Goal: Information Seeking & Learning: Learn about a topic

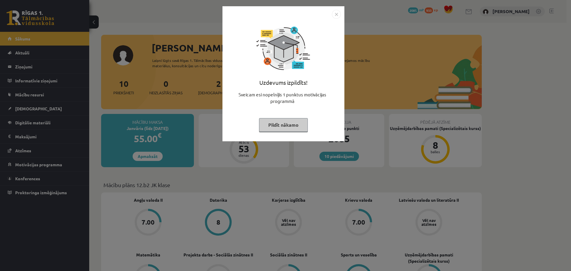
click at [334, 15] on img "Close" at bounding box center [336, 14] width 9 height 9
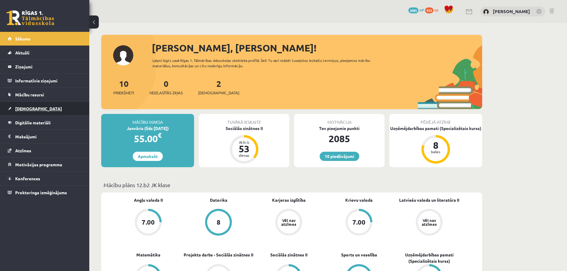
click at [28, 107] on span "[DEMOGRAPHIC_DATA]" at bounding box center [38, 108] width 47 height 5
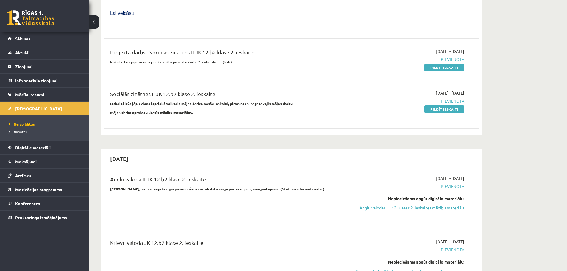
scroll to position [386, 0]
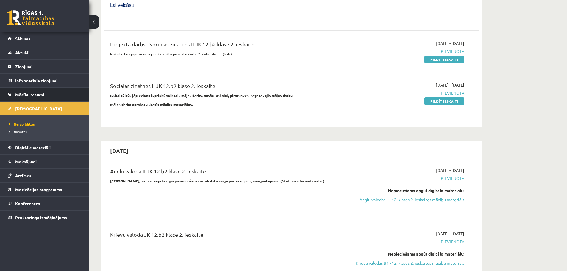
click at [32, 93] on span "Mācību resursi" at bounding box center [29, 94] width 29 height 5
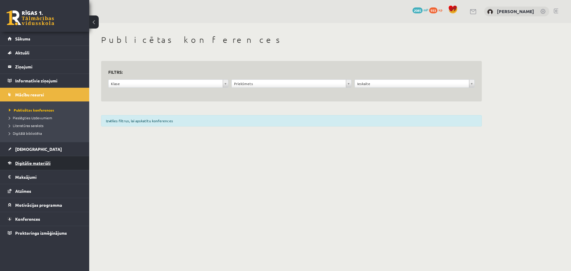
click at [35, 164] on span "Digitālie materiāli" at bounding box center [32, 162] width 35 height 5
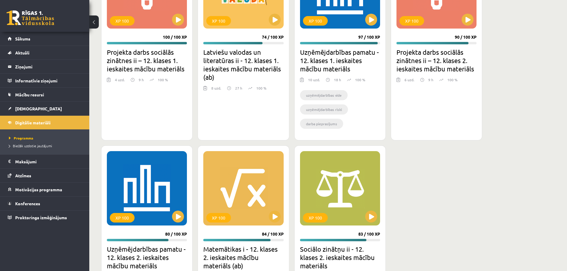
scroll to position [1730, 0]
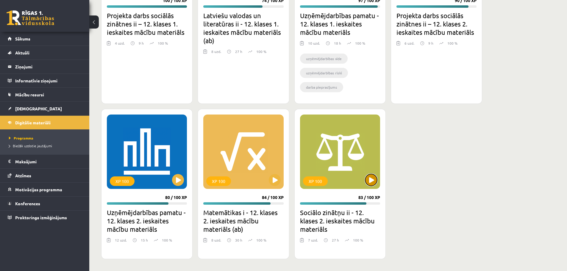
click at [374, 179] on button at bounding box center [371, 180] width 12 height 12
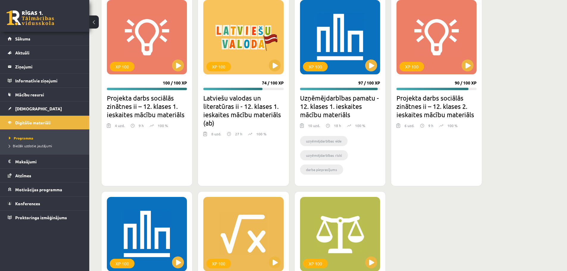
scroll to position [1620, 0]
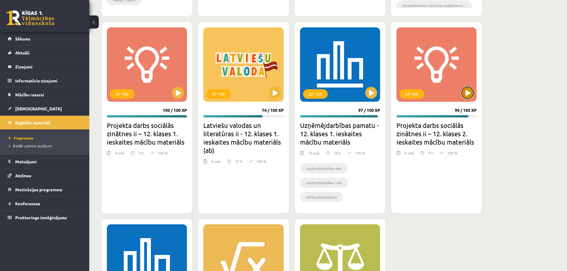
click at [466, 98] on button at bounding box center [468, 93] width 12 height 12
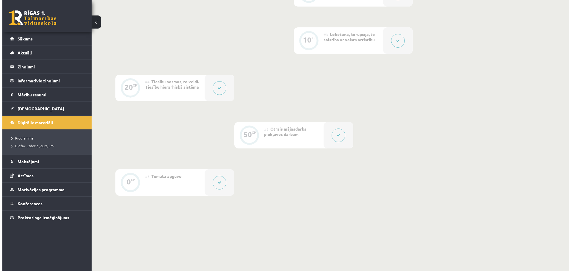
scroll to position [252, 0]
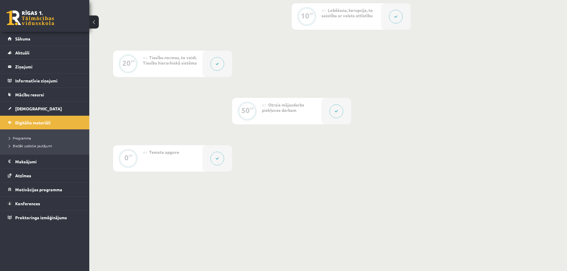
click at [338, 112] on button at bounding box center [336, 111] width 14 height 14
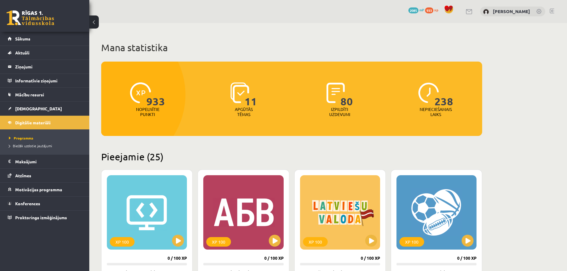
scroll to position [1617, 0]
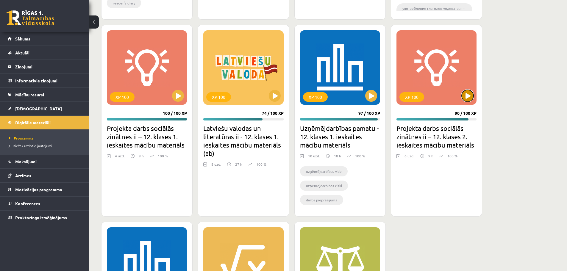
click at [465, 97] on button at bounding box center [468, 96] width 12 height 12
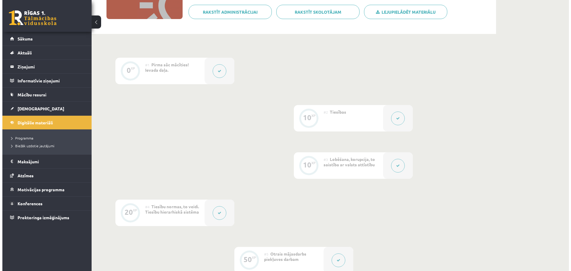
scroll to position [103, 0]
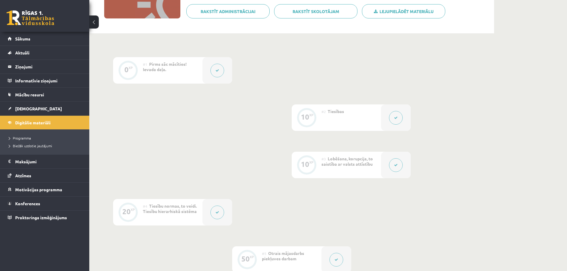
click at [215, 210] on button at bounding box center [217, 213] width 14 height 14
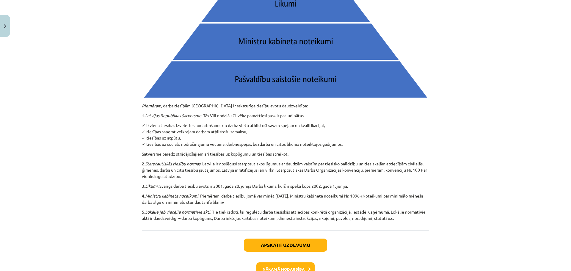
scroll to position [661, 0]
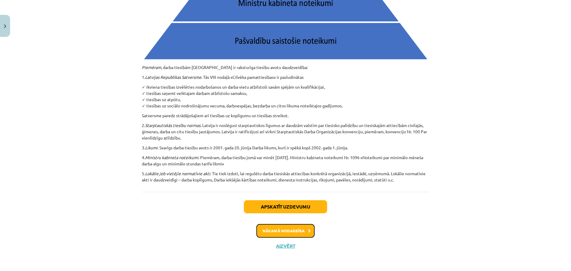
click at [284, 232] on button "Nākamā nodarbība" at bounding box center [286, 231] width 58 height 14
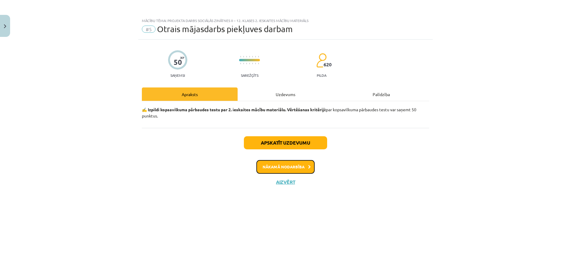
click at [288, 165] on button "Nākamā nodarbība" at bounding box center [286, 167] width 58 height 14
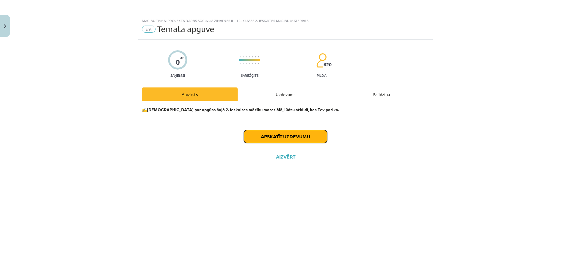
click at [288, 137] on button "Apskatīt uzdevumu" at bounding box center [285, 136] width 83 height 13
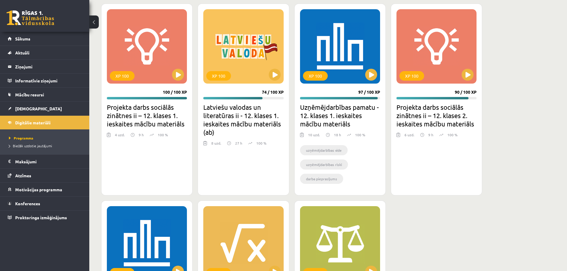
scroll to position [1645, 0]
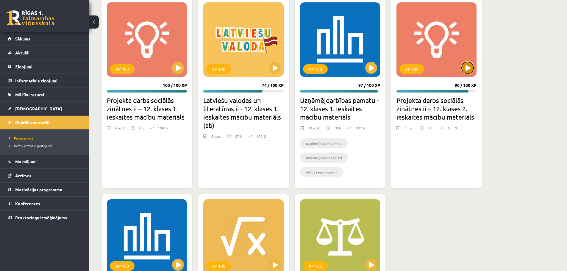
click at [466, 71] on button at bounding box center [468, 68] width 12 height 12
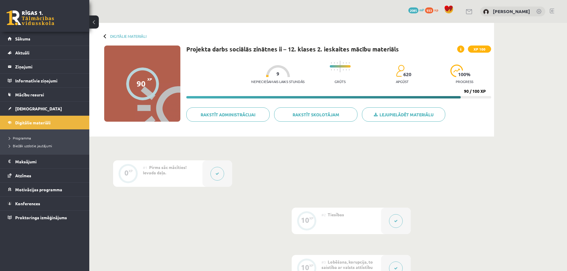
click at [222, 175] on button at bounding box center [217, 174] width 14 height 14
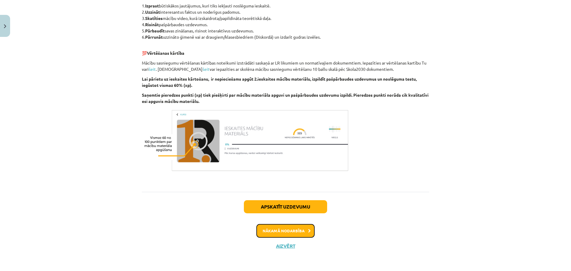
click at [274, 233] on button "Nākamā nodarbība" at bounding box center [286, 231] width 58 height 14
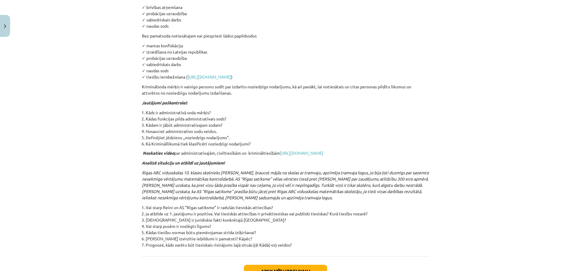
scroll to position [2398, 0]
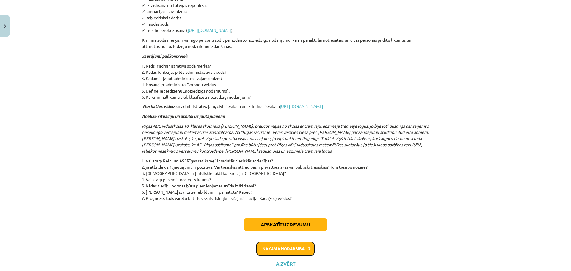
click at [276, 242] on button "Nākamā nodarbība" at bounding box center [286, 249] width 58 height 14
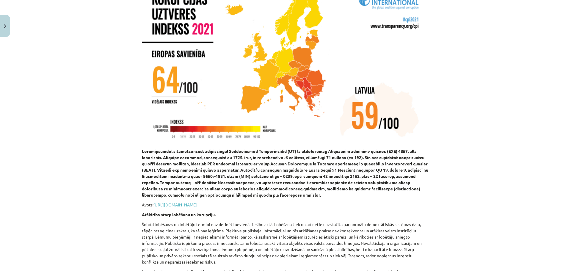
scroll to position [1113, 0]
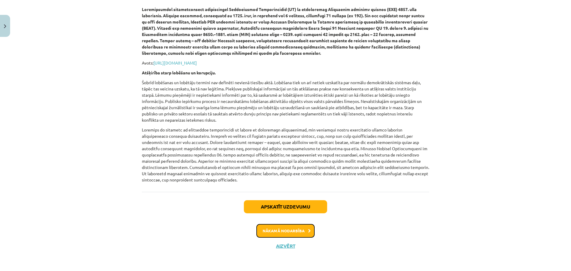
click at [302, 226] on button "Nākamā nodarbība" at bounding box center [286, 231] width 58 height 14
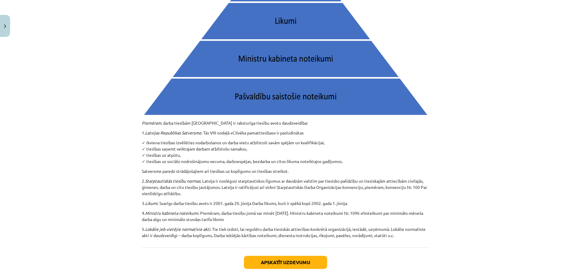
scroll to position [661, 0]
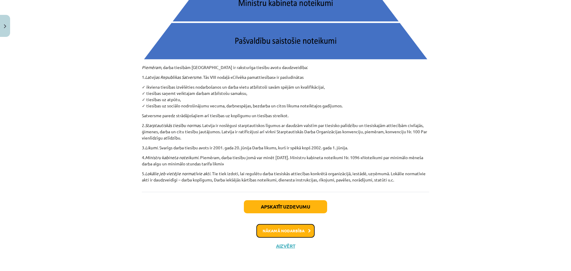
click at [289, 230] on button "Nākamā nodarbība" at bounding box center [286, 231] width 58 height 14
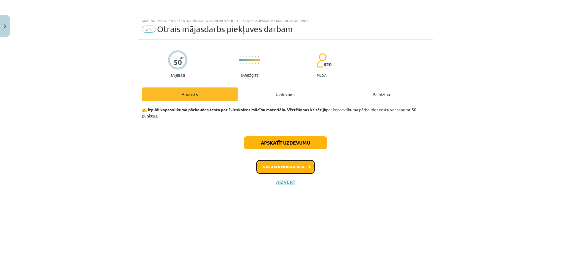
click at [298, 162] on button "Nākamā nodarbība" at bounding box center [286, 167] width 58 height 14
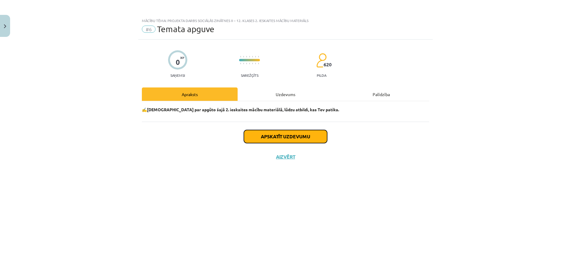
click at [296, 135] on button "Apskatīt uzdevumu" at bounding box center [285, 136] width 83 height 13
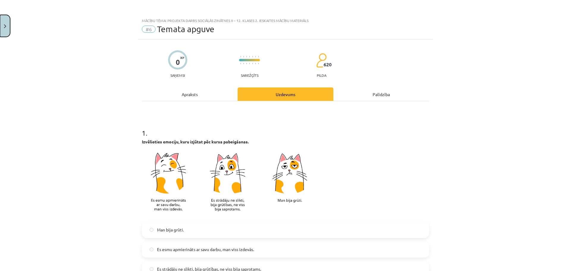
click at [5, 24] on img "Close" at bounding box center [5, 26] width 2 height 4
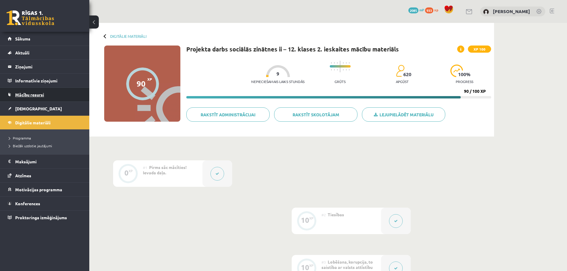
click at [32, 91] on link "Mācību resursi" at bounding box center [45, 95] width 74 height 14
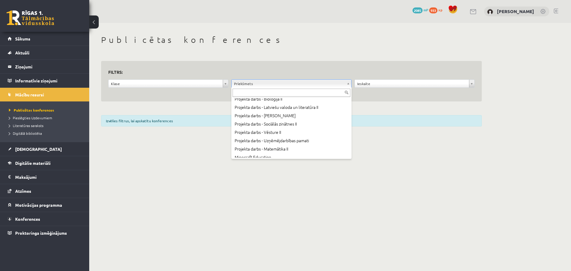
scroll to position [294, 0]
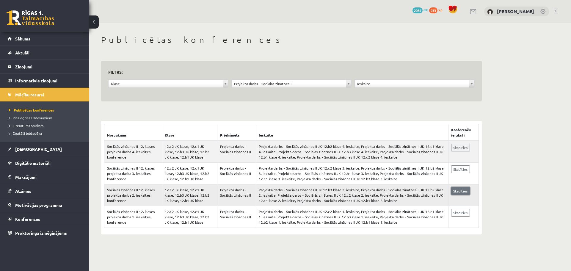
click at [463, 192] on link "Skatīties" at bounding box center [460, 191] width 19 height 8
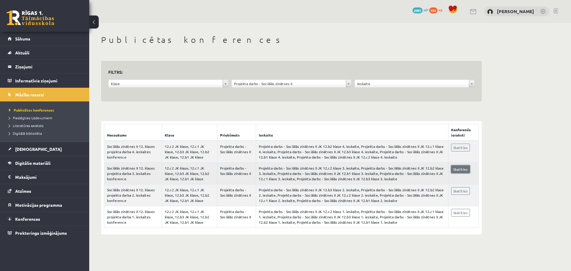
click at [463, 169] on link "Skatīties" at bounding box center [460, 169] width 19 height 8
